Goal: Obtain resource: Obtain resource

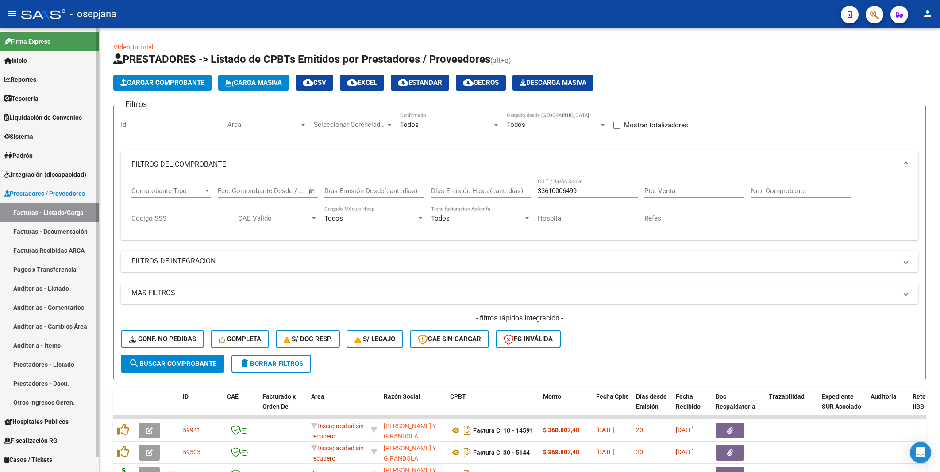
drag, startPoint x: 0, startPoint y: 0, endPoint x: 42, endPoint y: 192, distance: 196.9
click at [42, 192] on span "Prestadores / Proveedores" at bounding box center [44, 194] width 81 height 10
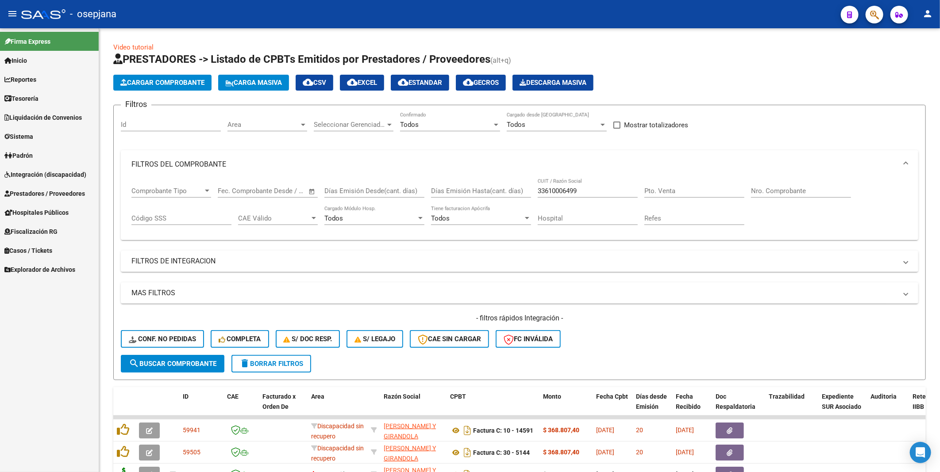
scroll to position [98, 0]
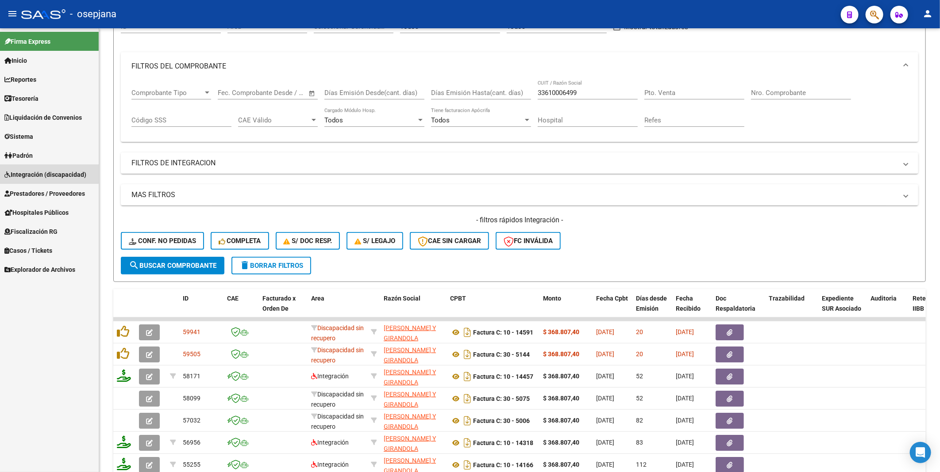
click at [39, 171] on span "Integración (discapacidad)" at bounding box center [45, 175] width 82 height 10
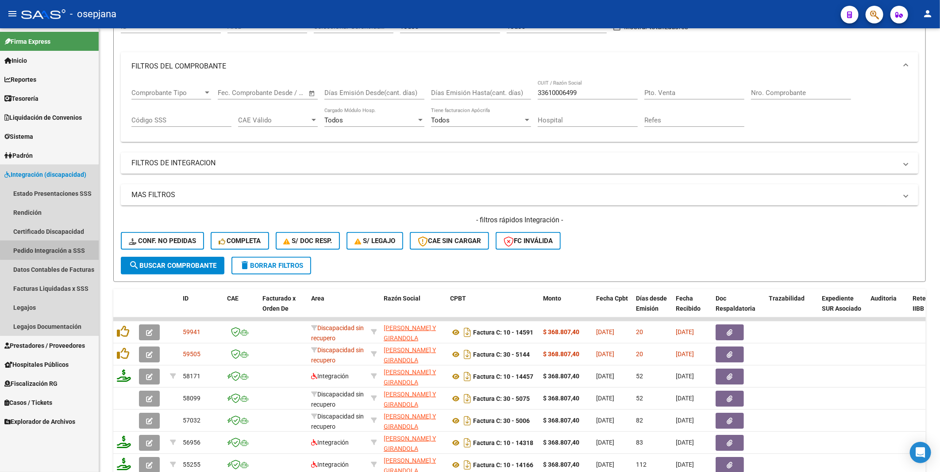
click at [53, 250] on link "Pedido Integración a SSS" at bounding box center [49, 250] width 99 height 19
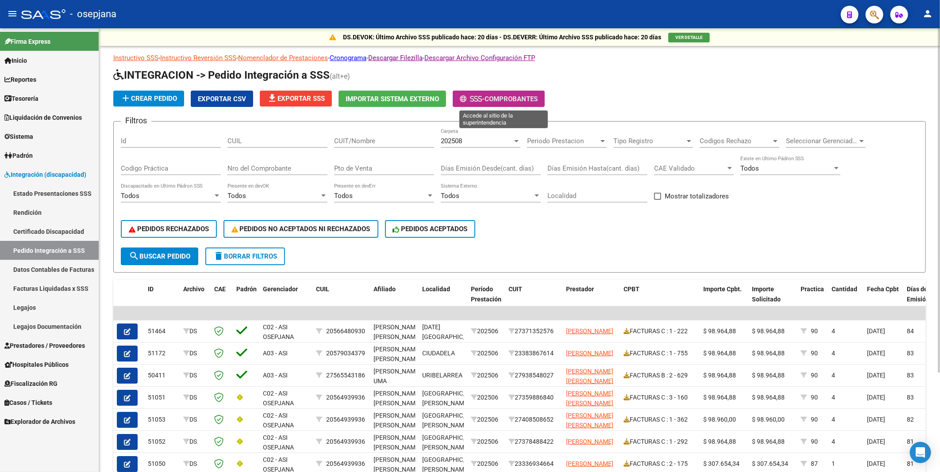
click at [493, 98] on span "Comprobantes" at bounding box center [510, 99] width 53 height 8
click at [294, 95] on span "file_download Exportar SSS" at bounding box center [296, 99] width 58 height 8
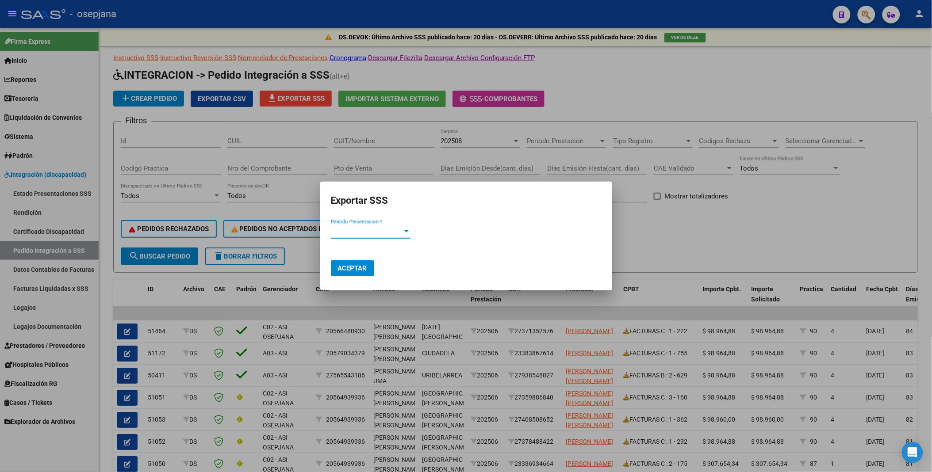
click at [355, 232] on span "Periodo Presentacion *" at bounding box center [367, 232] width 72 height 8
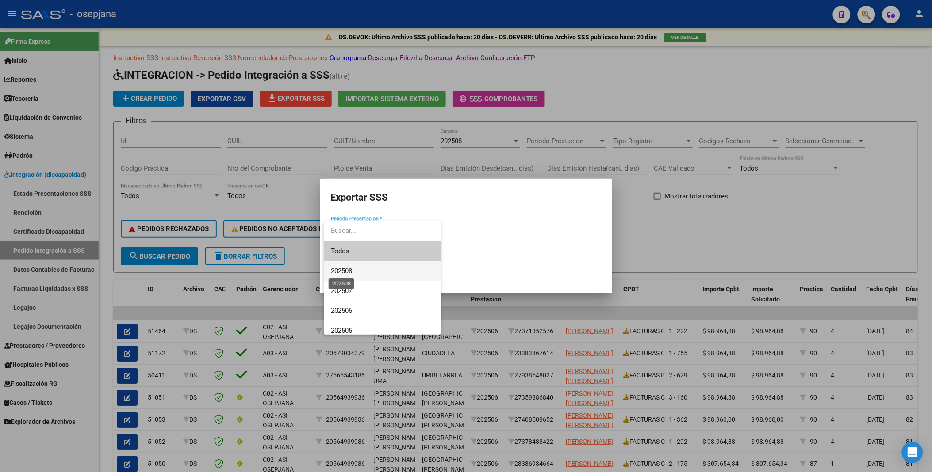
click at [346, 267] on span "202508" at bounding box center [341, 271] width 21 height 8
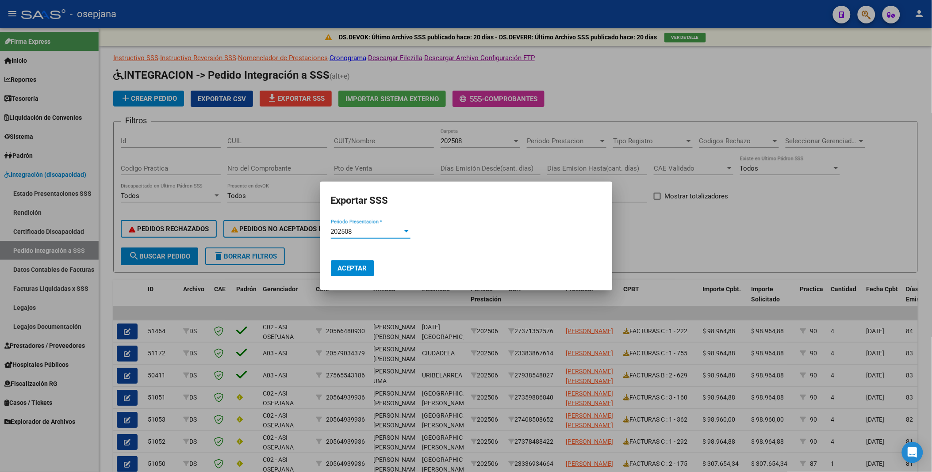
click at [350, 271] on span "Aceptar" at bounding box center [352, 269] width 29 height 8
